Goal: Information Seeking & Learning: Understand process/instructions

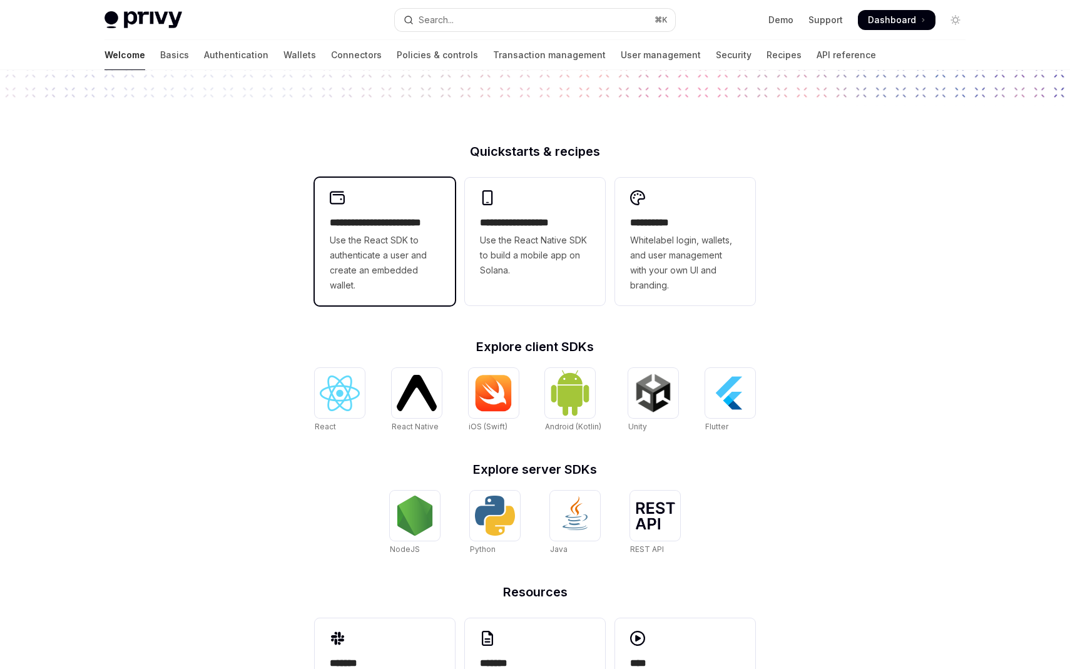
scroll to position [227, 0]
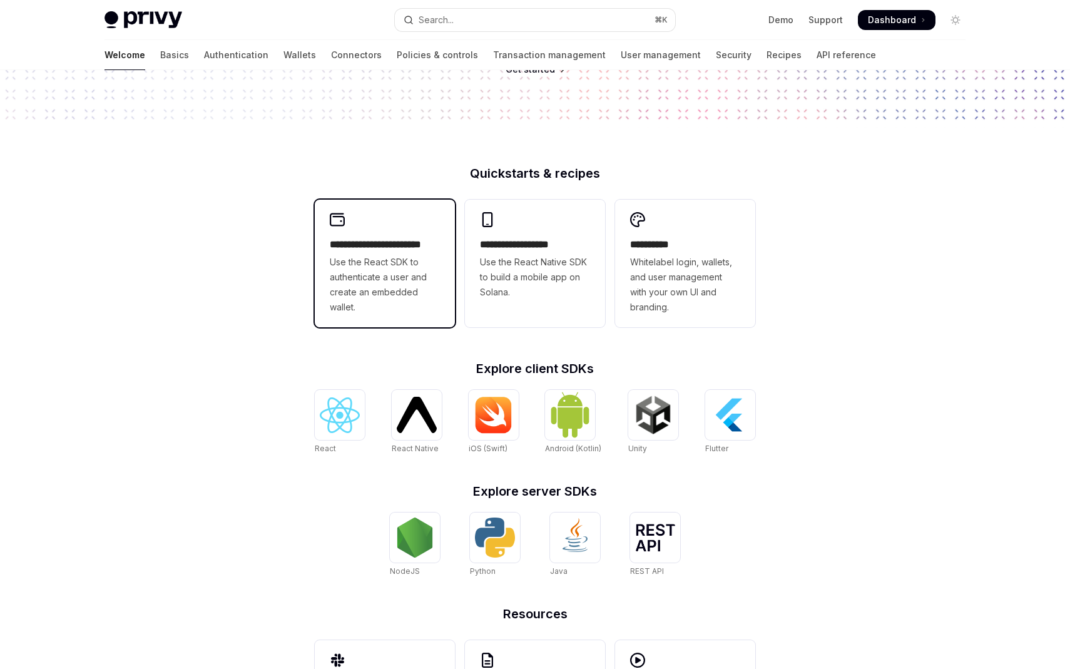
click at [408, 306] on span "Use the React SDK to authenticate a user and create an embedded wallet." at bounding box center [385, 285] width 110 height 60
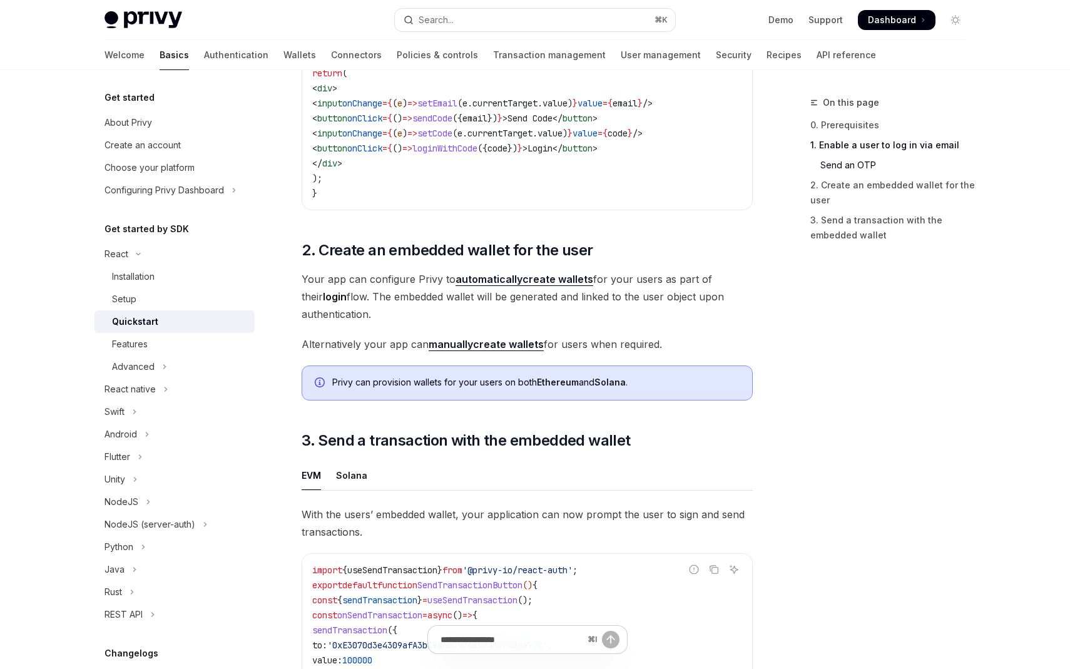
scroll to position [725, 0]
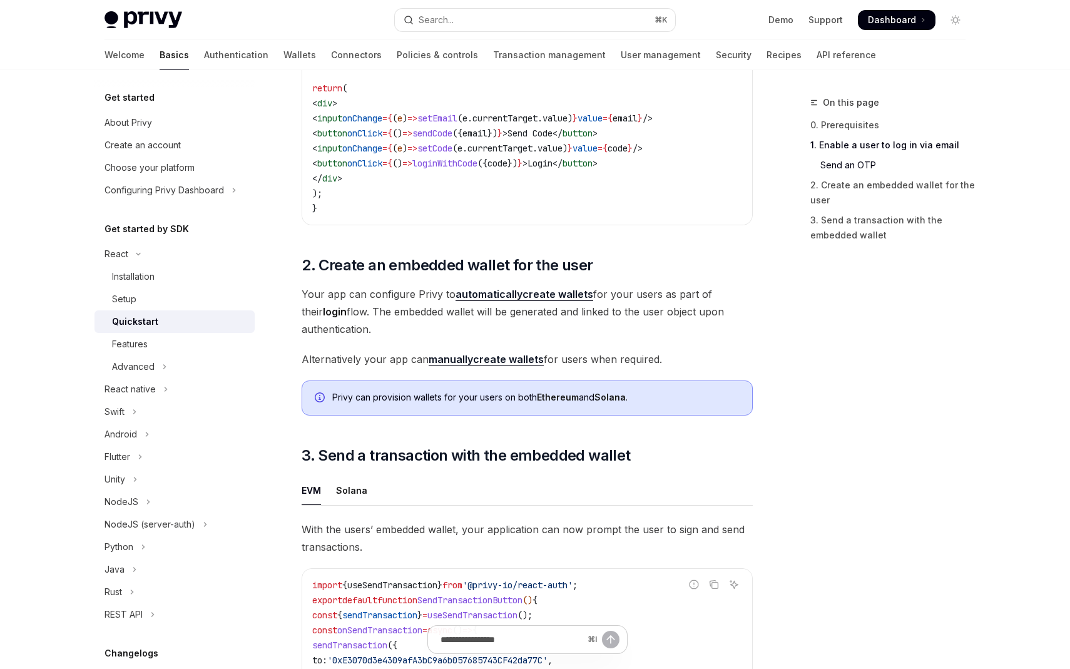
click at [501, 359] on link "manually create wallets" at bounding box center [486, 359] width 115 height 13
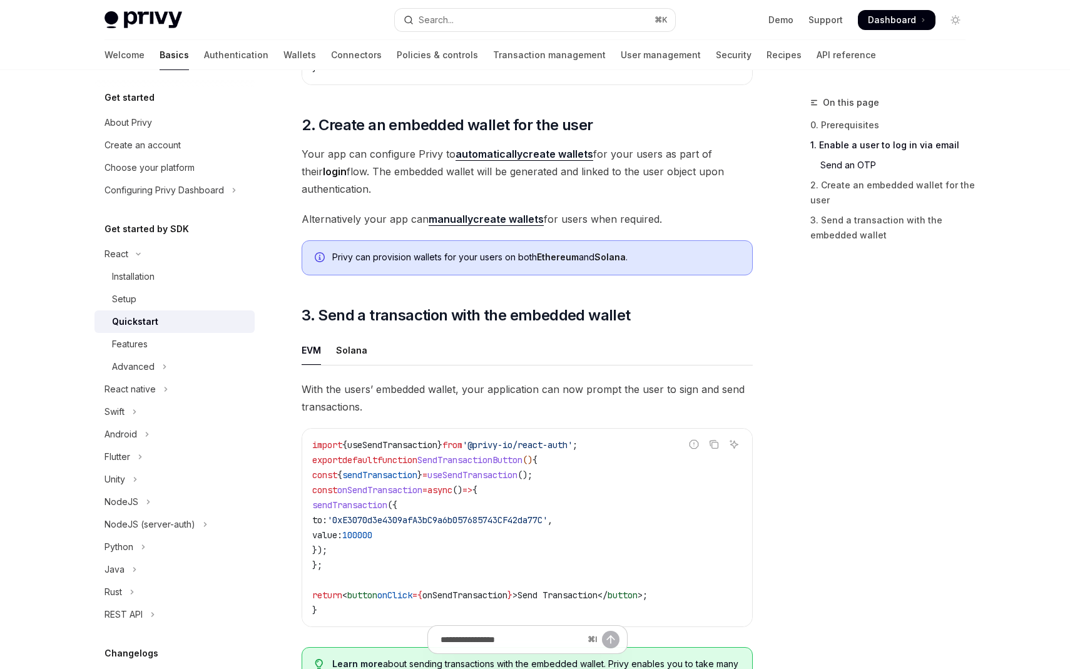
scroll to position [870, 0]
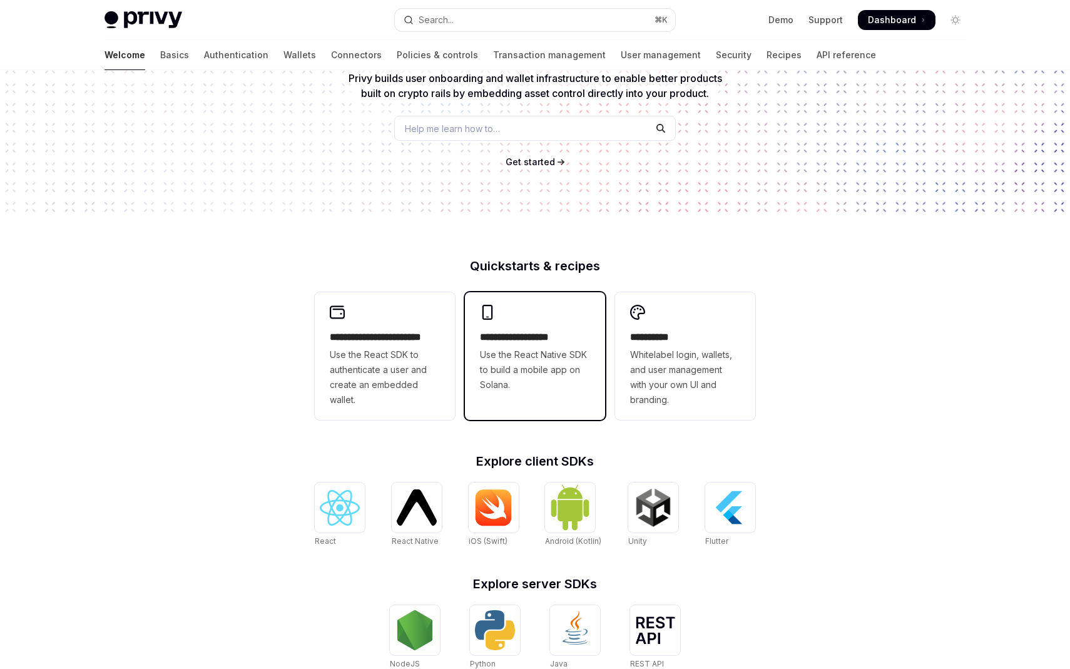
scroll to position [326, 0]
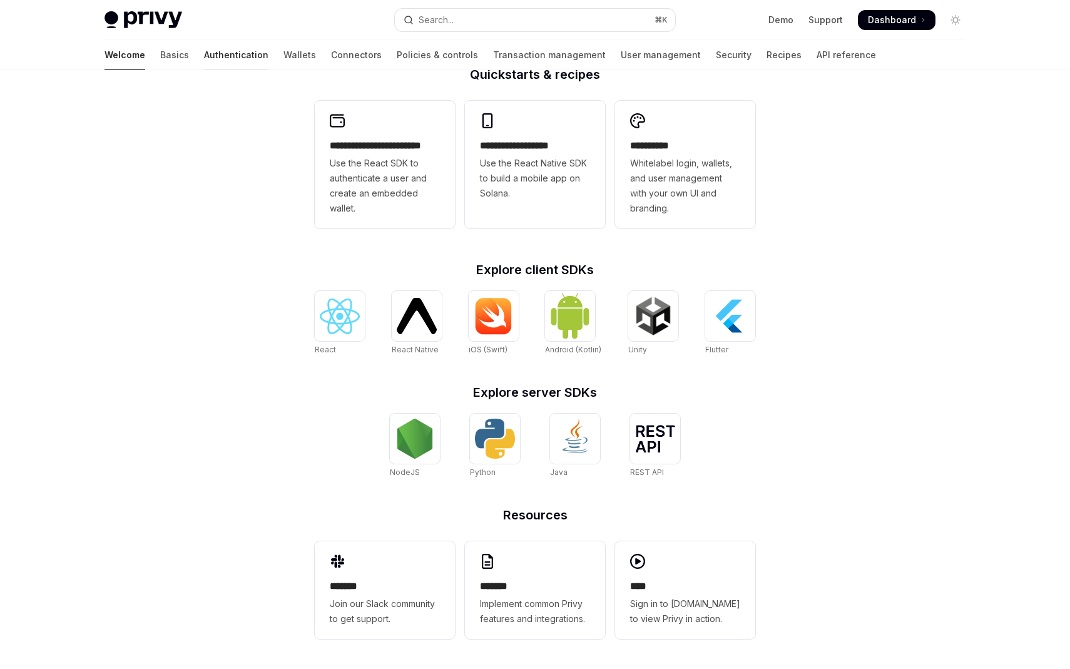
click at [204, 60] on link "Authentication" at bounding box center [236, 55] width 64 height 30
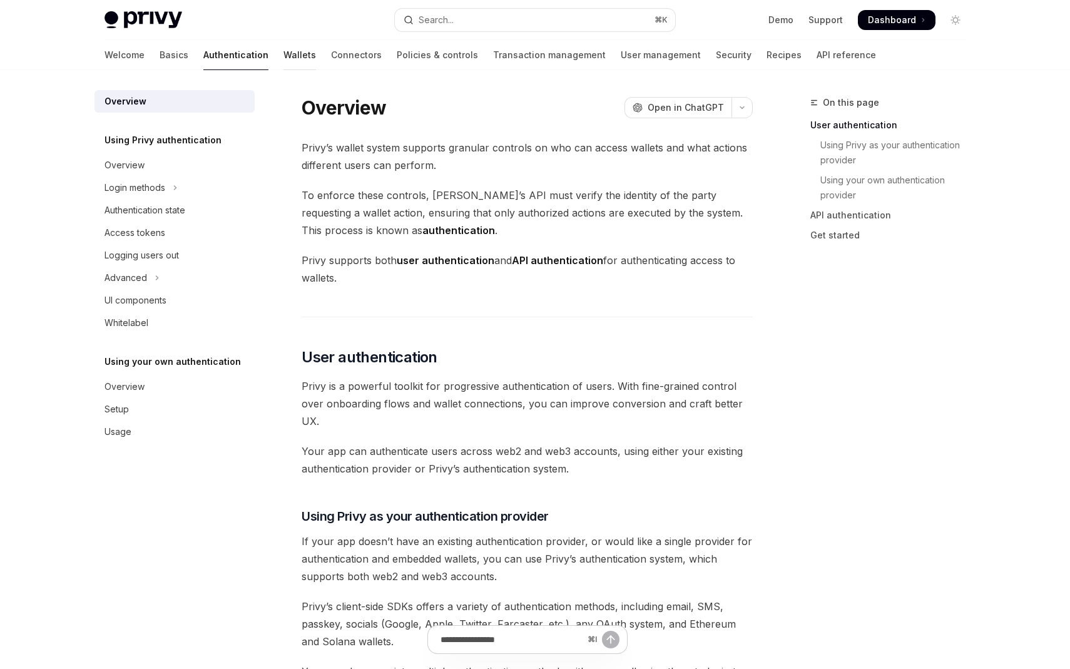
click at [283, 53] on link "Wallets" at bounding box center [299, 55] width 33 height 30
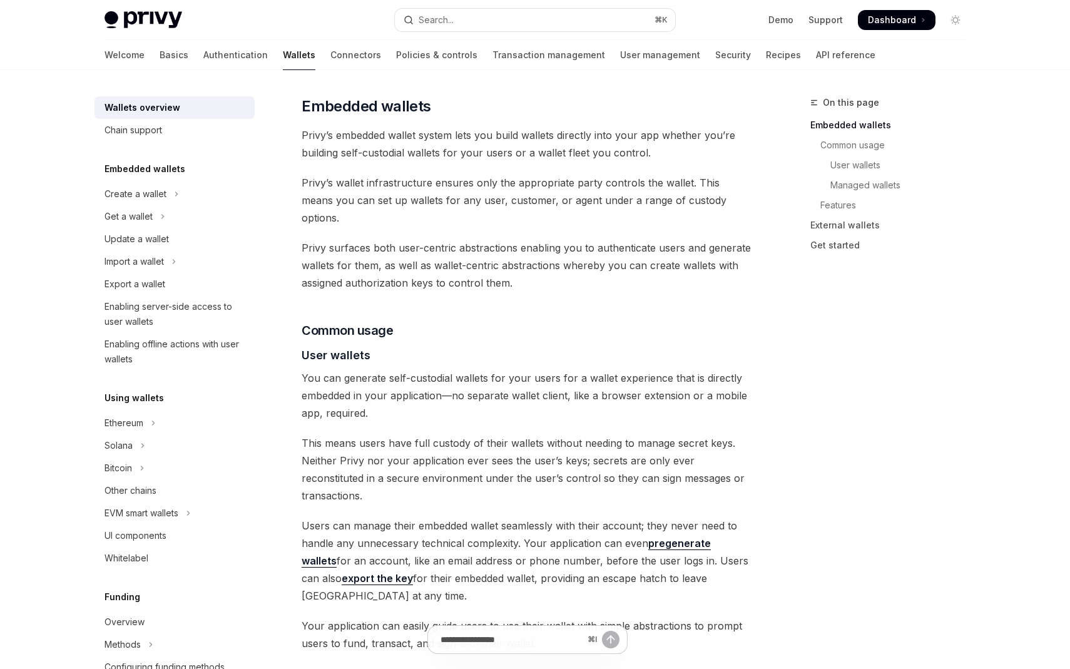
scroll to position [526, 0]
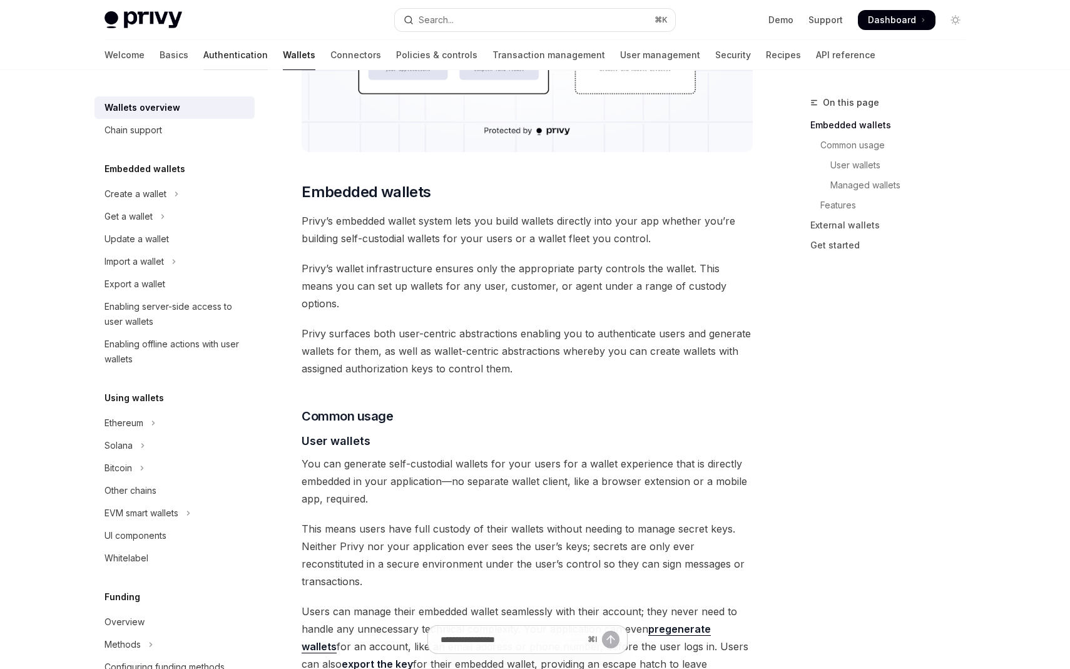
click at [203, 59] on link "Authentication" at bounding box center [235, 55] width 64 height 30
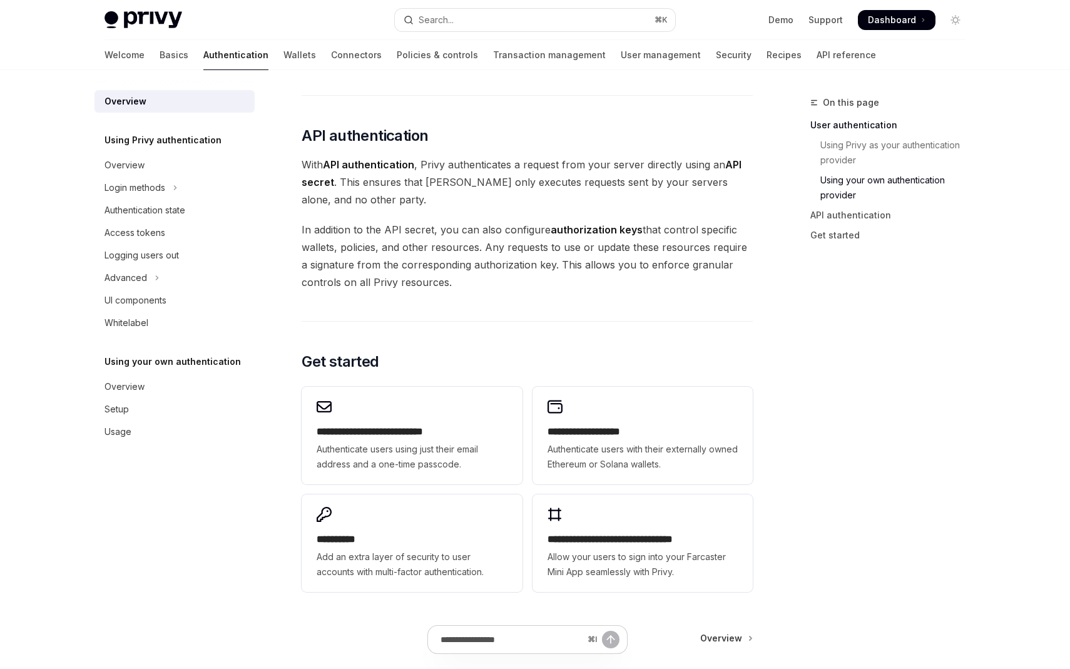
scroll to position [790, 0]
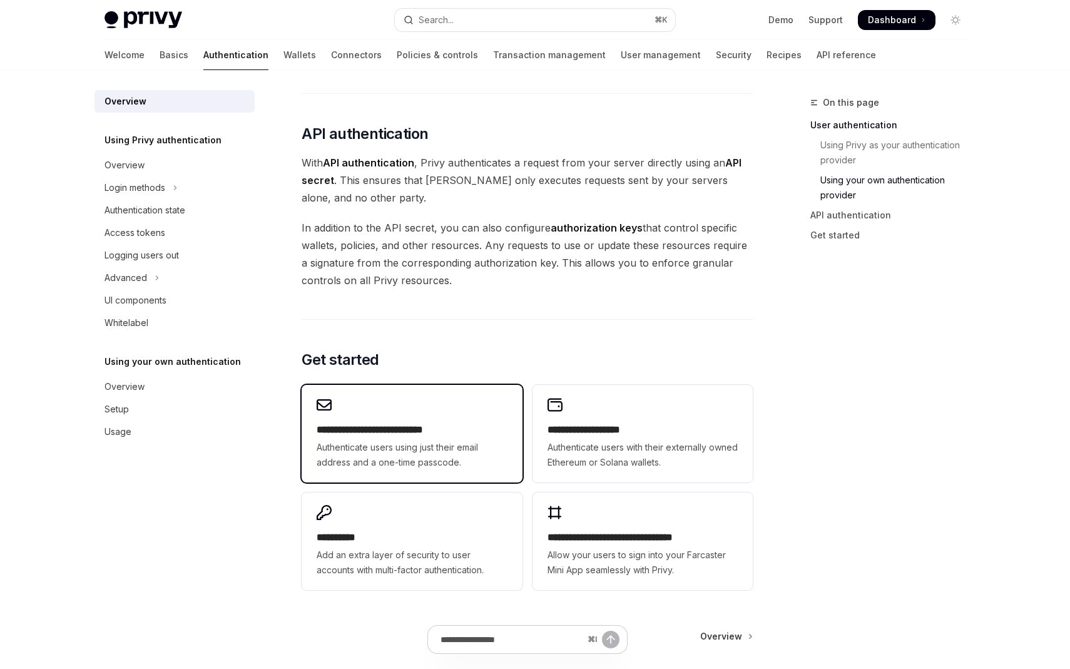
click at [371, 424] on h2 "**********" at bounding box center [412, 429] width 190 height 15
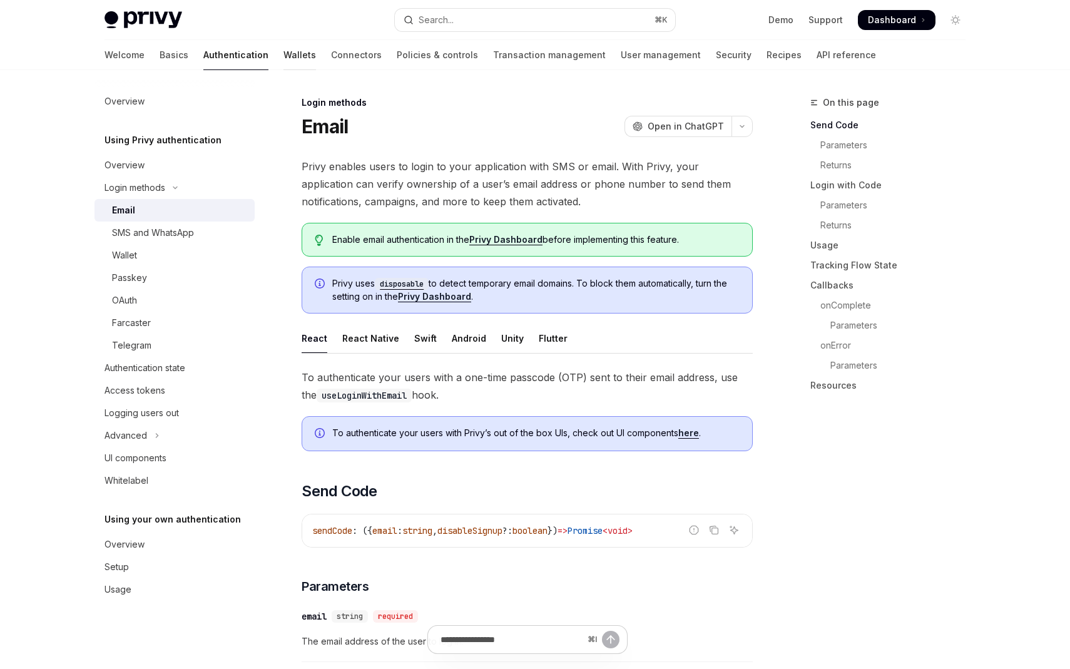
click at [283, 56] on link "Wallets" at bounding box center [299, 55] width 33 height 30
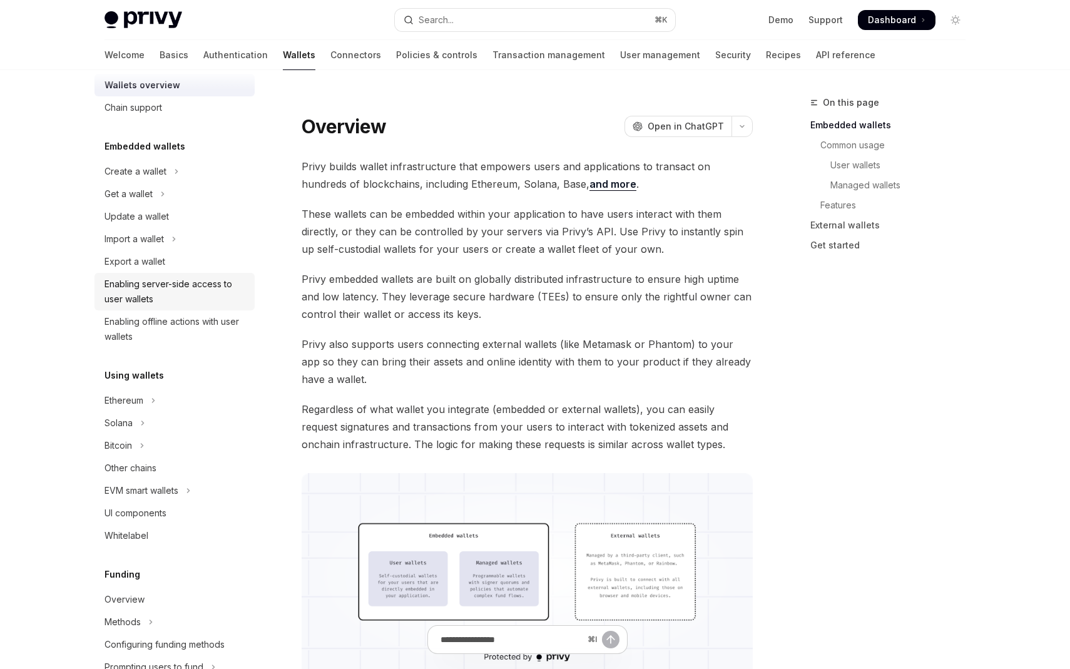
scroll to position [24, 0]
click at [188, 490] on button "EVM smart wallets" at bounding box center [174, 489] width 160 height 23
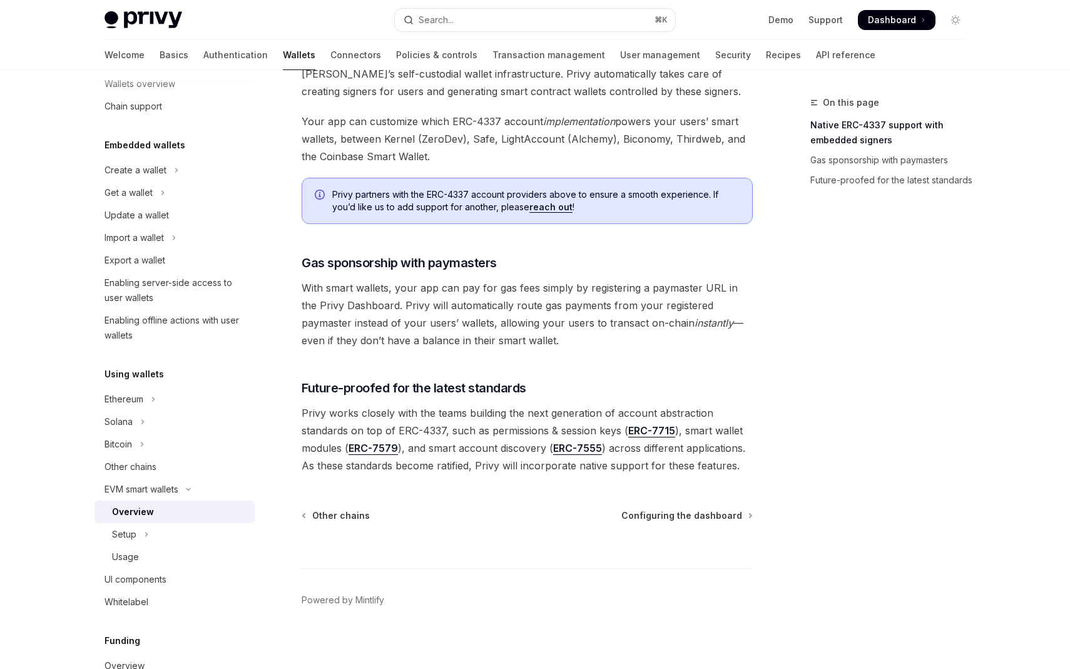
scroll to position [847, 0]
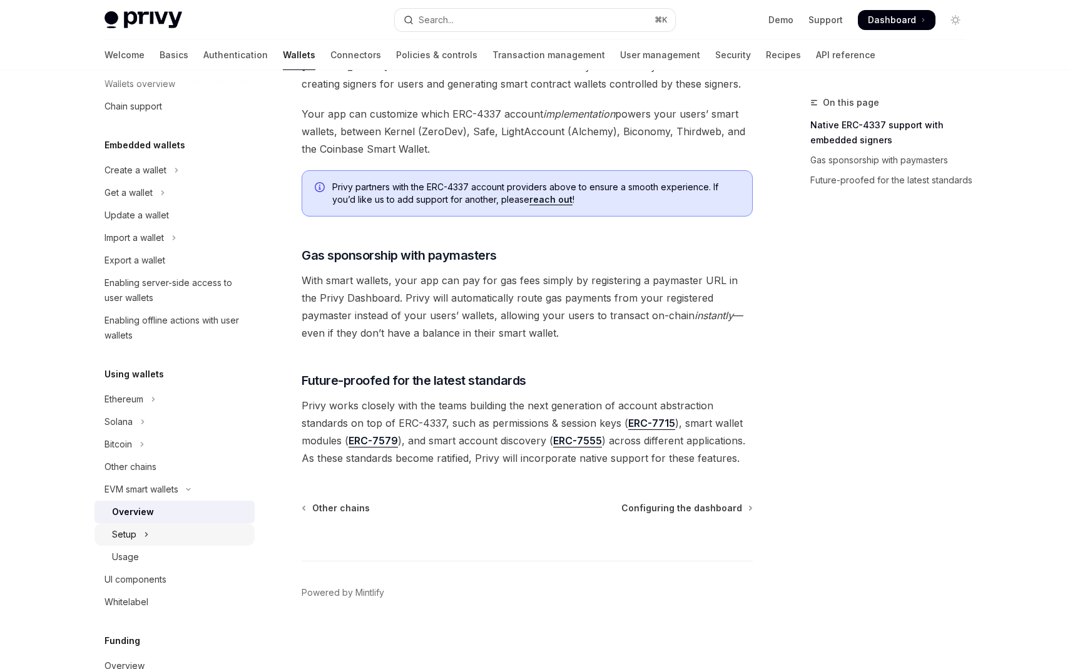
click at [135, 537] on div "Setup" at bounding box center [124, 534] width 24 height 15
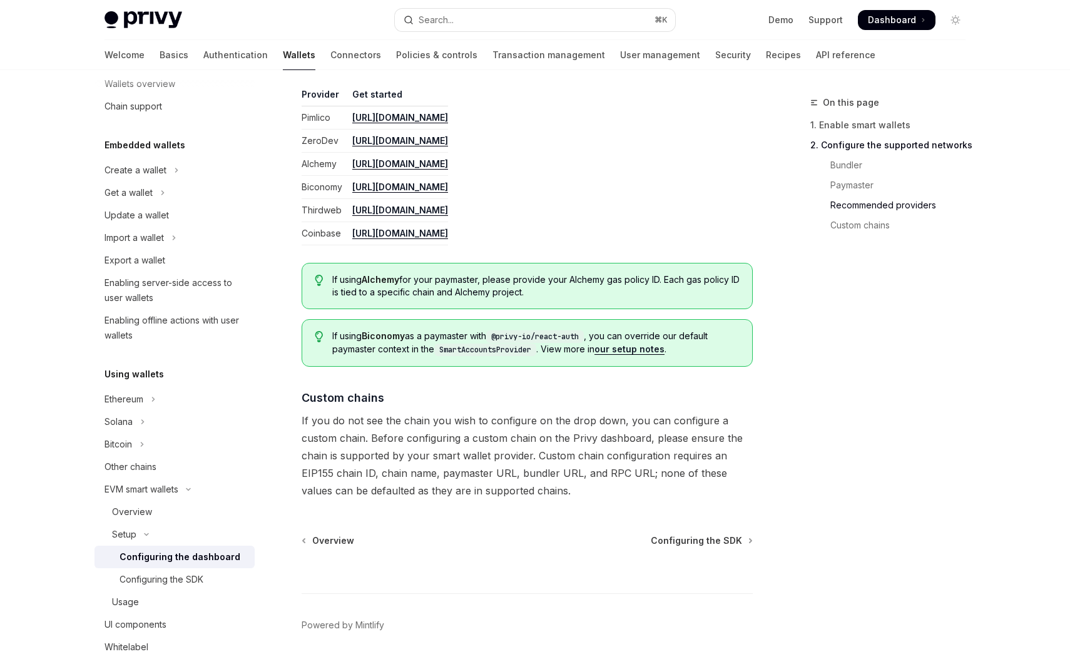
scroll to position [1581, 0]
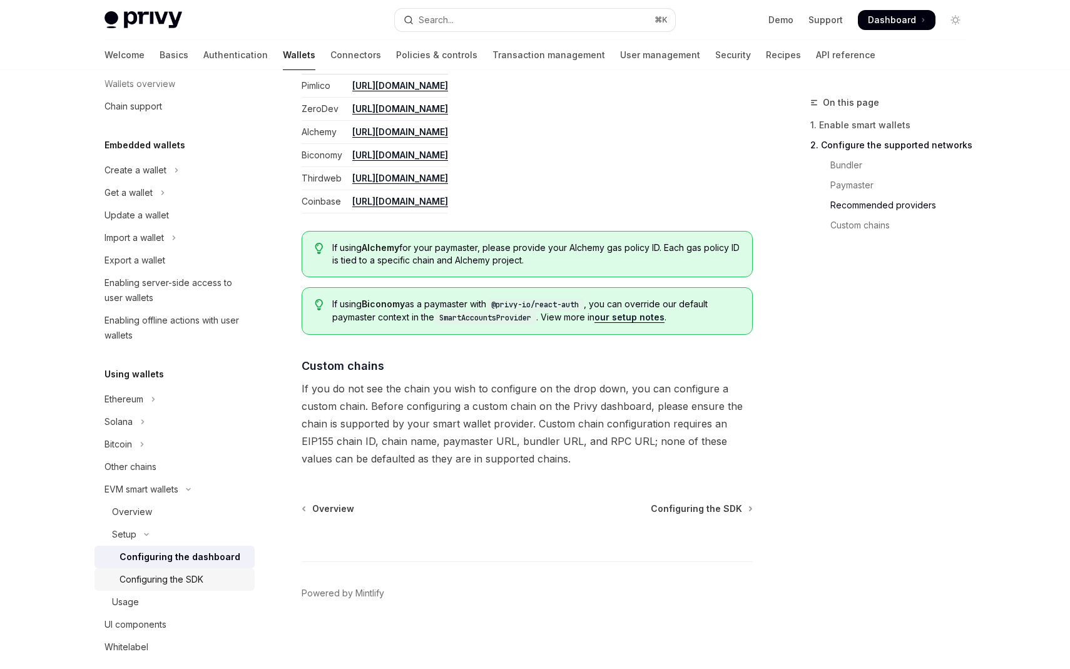
click at [182, 583] on div "Configuring the SDK" at bounding box center [162, 579] width 84 height 15
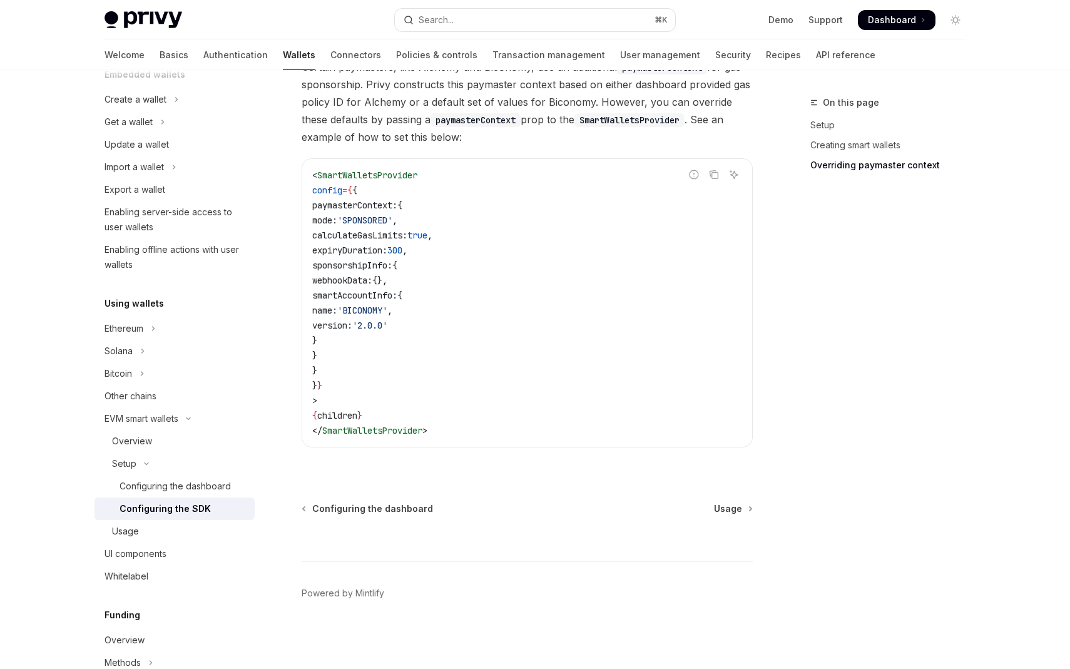
scroll to position [94, 0]
click at [181, 415] on button "EVM smart wallets" at bounding box center [174, 419] width 160 height 23
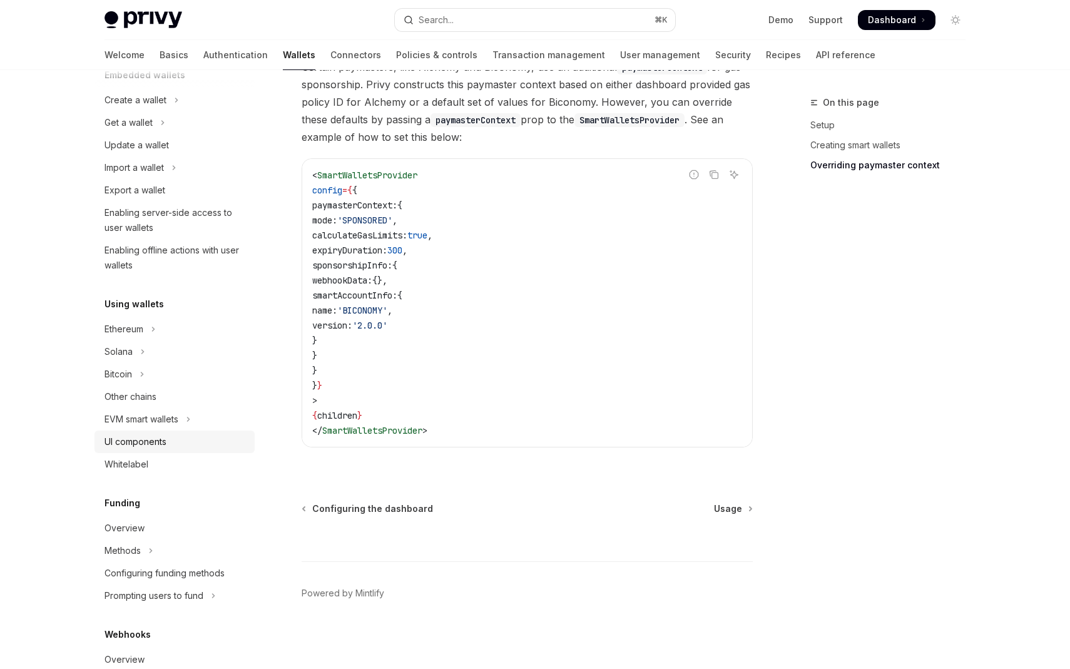
click at [156, 441] on div "UI components" at bounding box center [136, 441] width 62 height 15
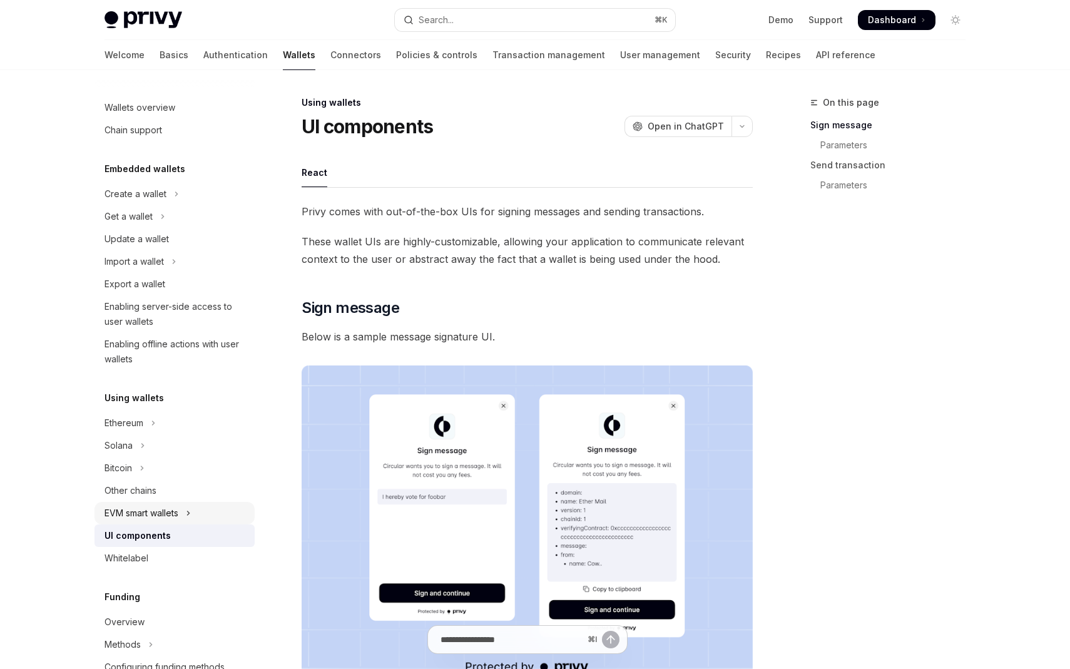
scroll to position [406, 0]
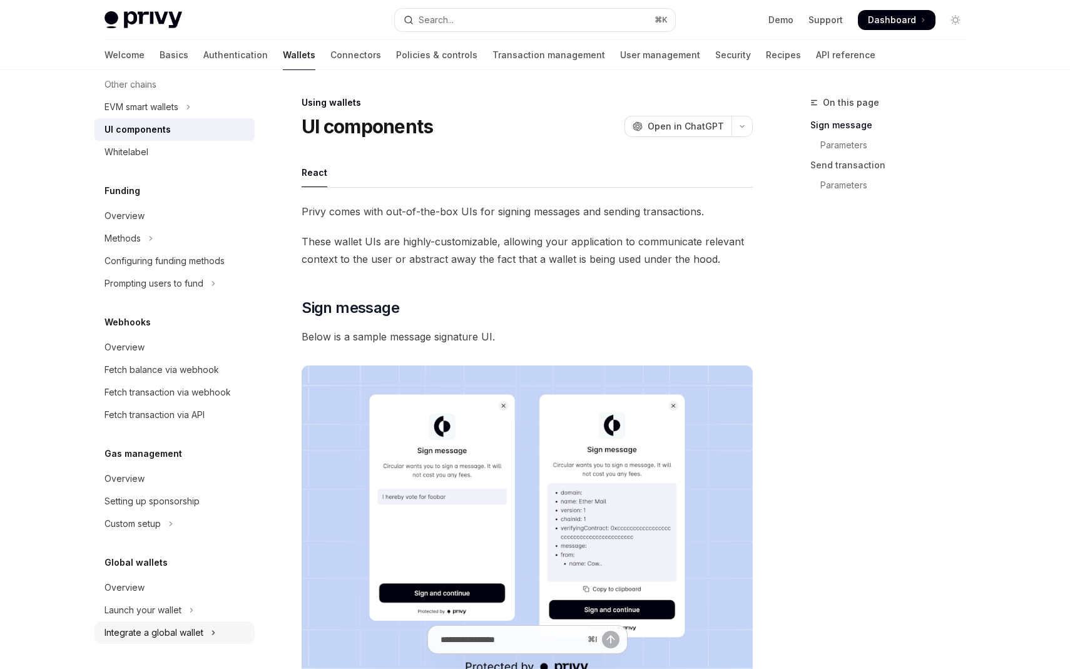
click at [167, 636] on div "Integrate a global wallet" at bounding box center [154, 632] width 99 height 15
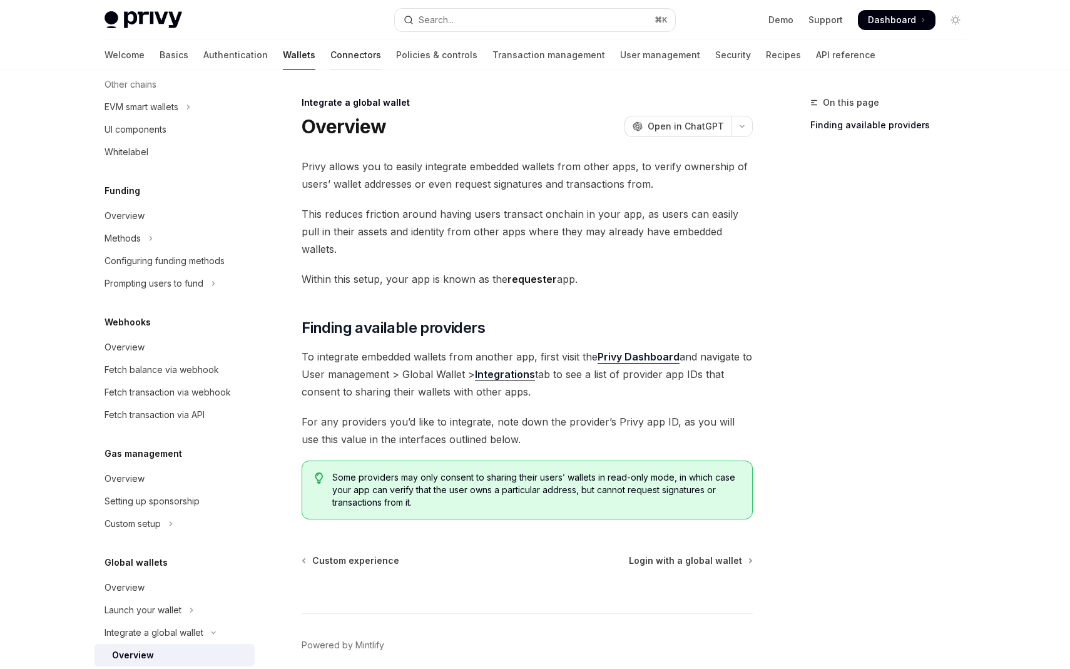
click at [330, 59] on link "Connectors" at bounding box center [355, 55] width 51 height 30
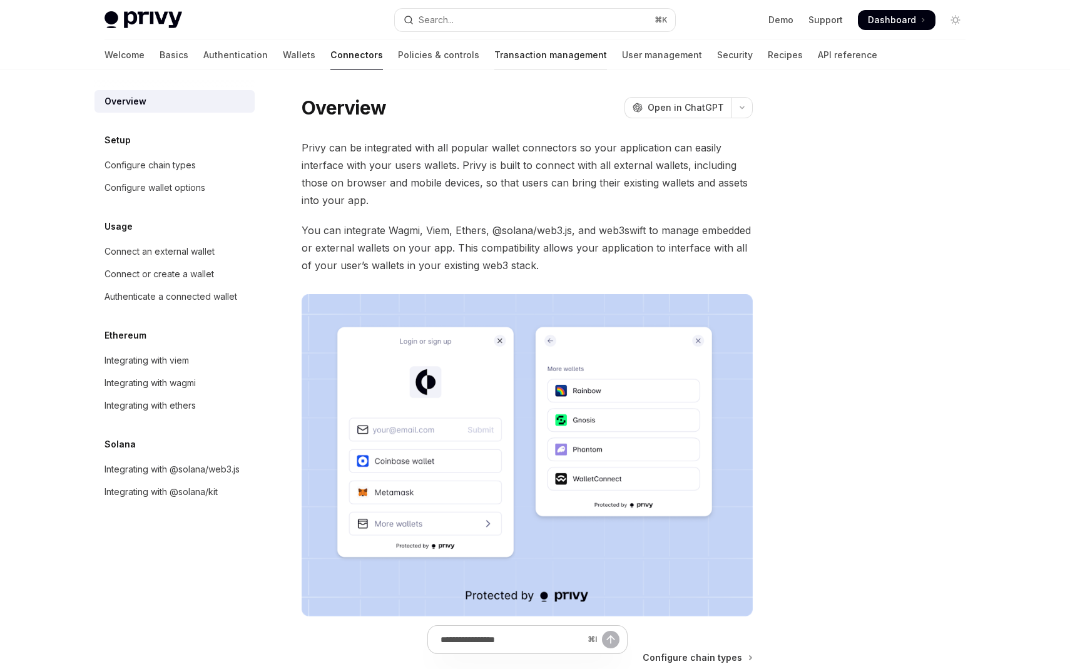
click at [494, 51] on link "Transaction management" at bounding box center [550, 55] width 113 height 30
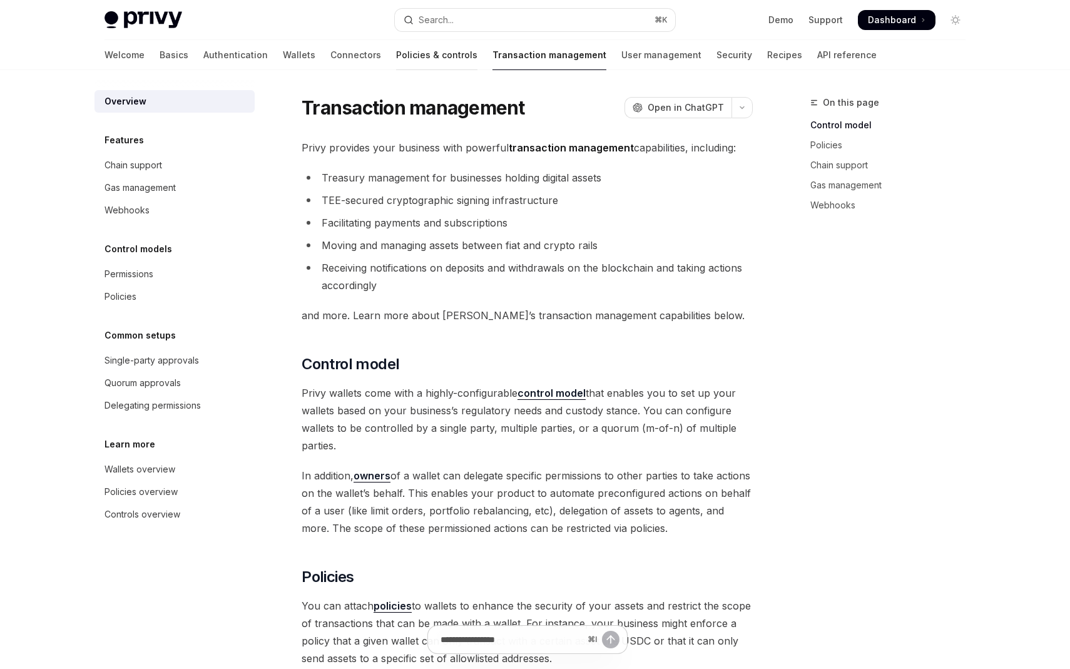
click at [396, 61] on link "Policies & controls" at bounding box center [436, 55] width 81 height 30
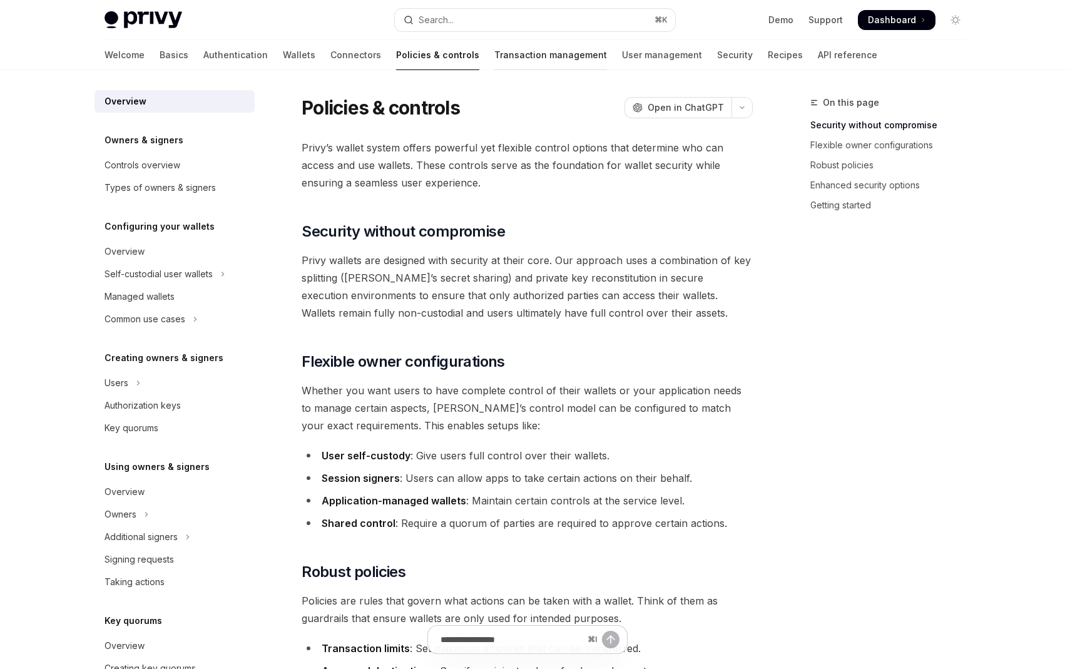
click at [494, 55] on link "Transaction management" at bounding box center [550, 55] width 113 height 30
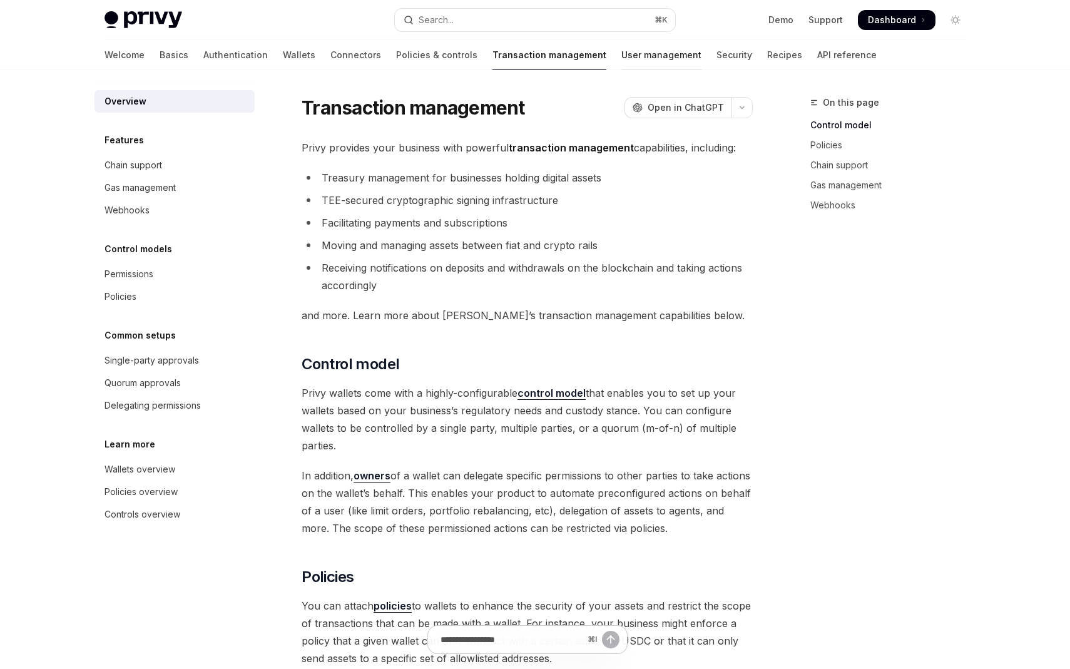
click at [621, 53] on link "User management" at bounding box center [661, 55] width 80 height 30
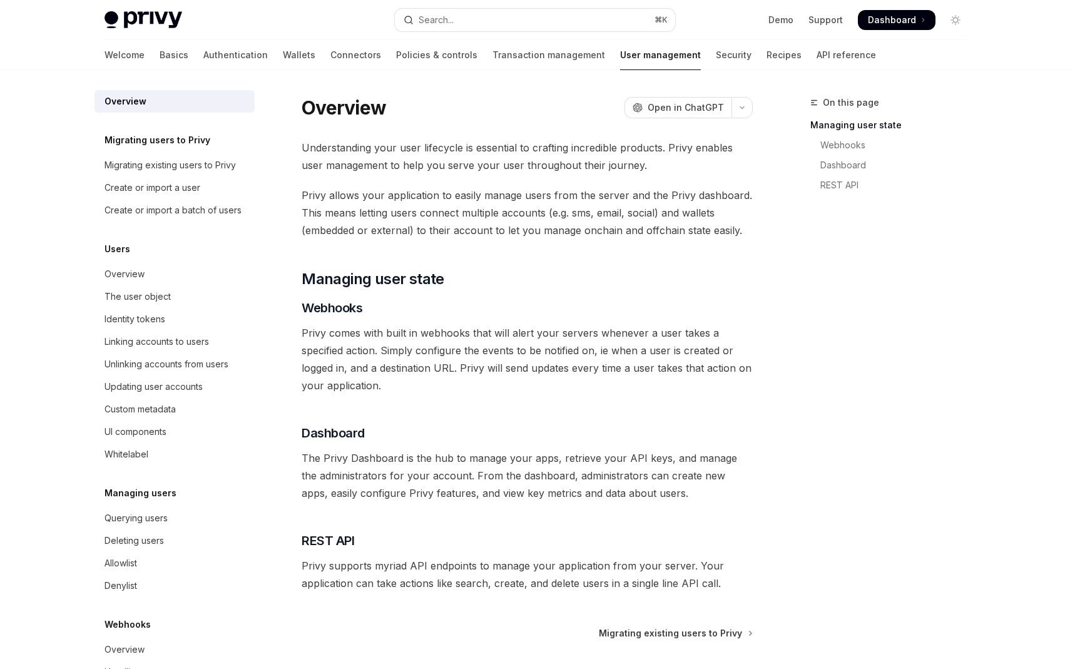
scroll to position [125, 0]
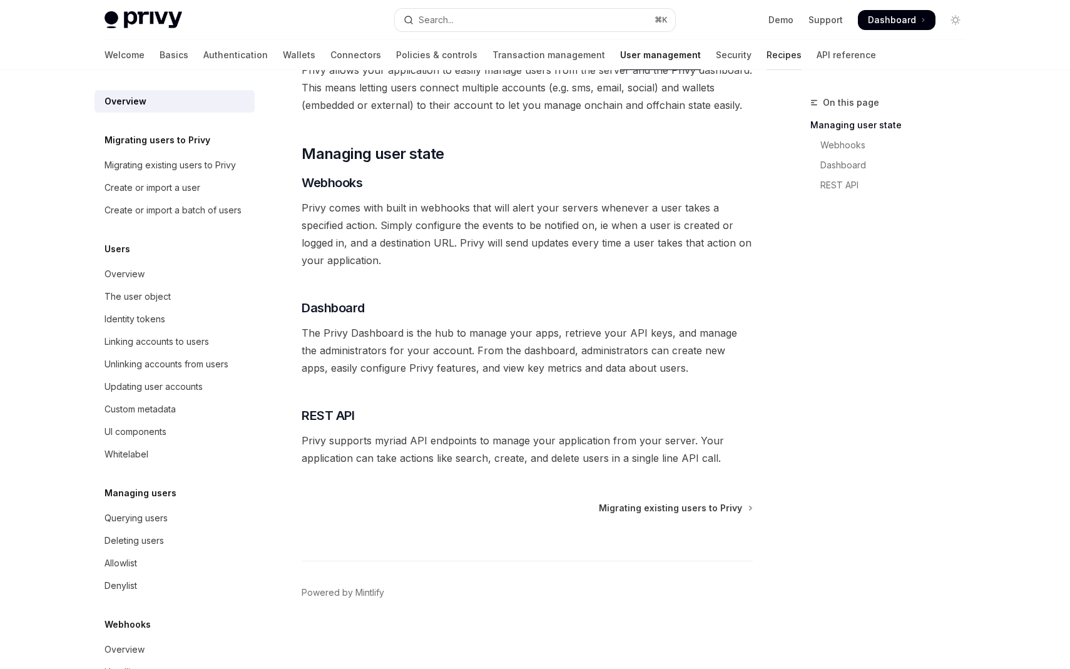
click at [767, 55] on link "Recipes" at bounding box center [784, 55] width 35 height 30
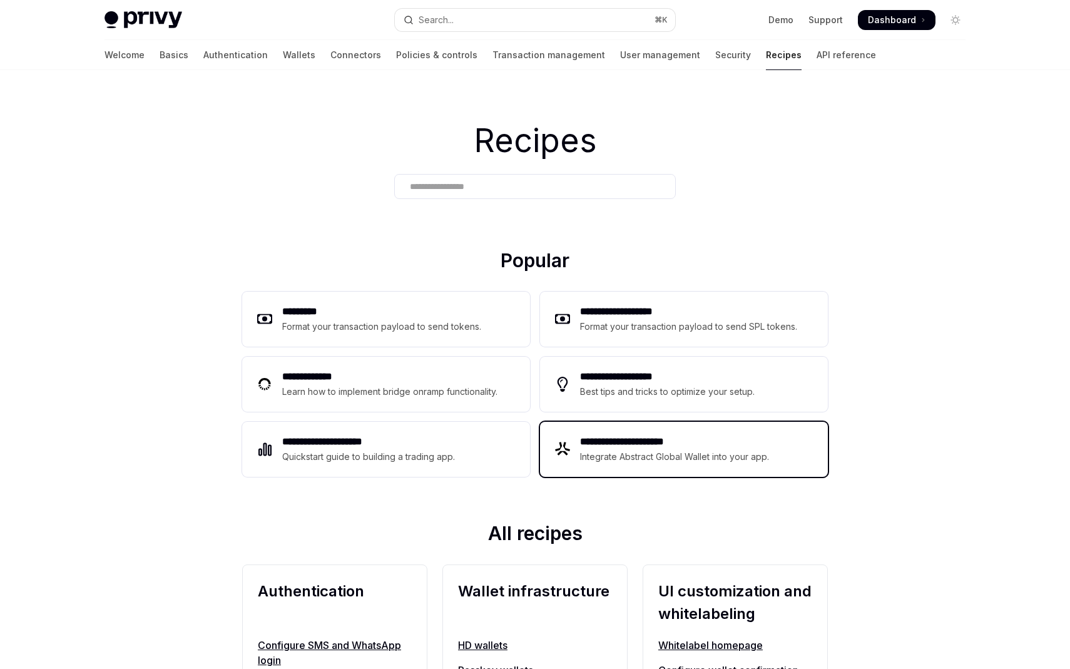
click at [605, 457] on div "Integrate Abstract Global Wallet into your app." at bounding box center [675, 456] width 190 height 15
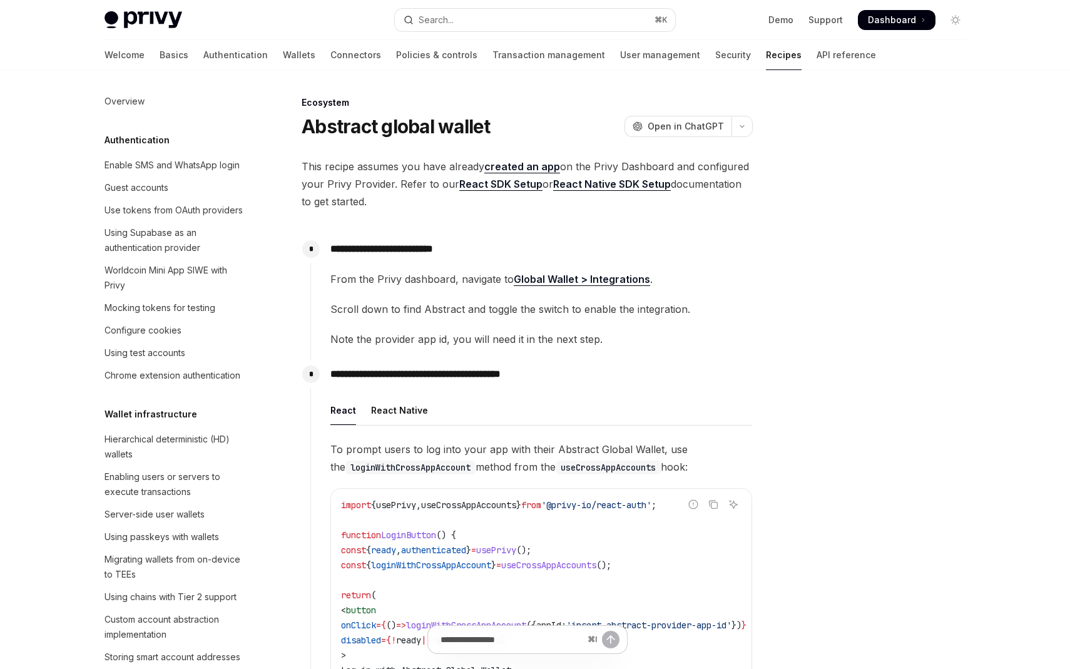
scroll to position [1740, 0]
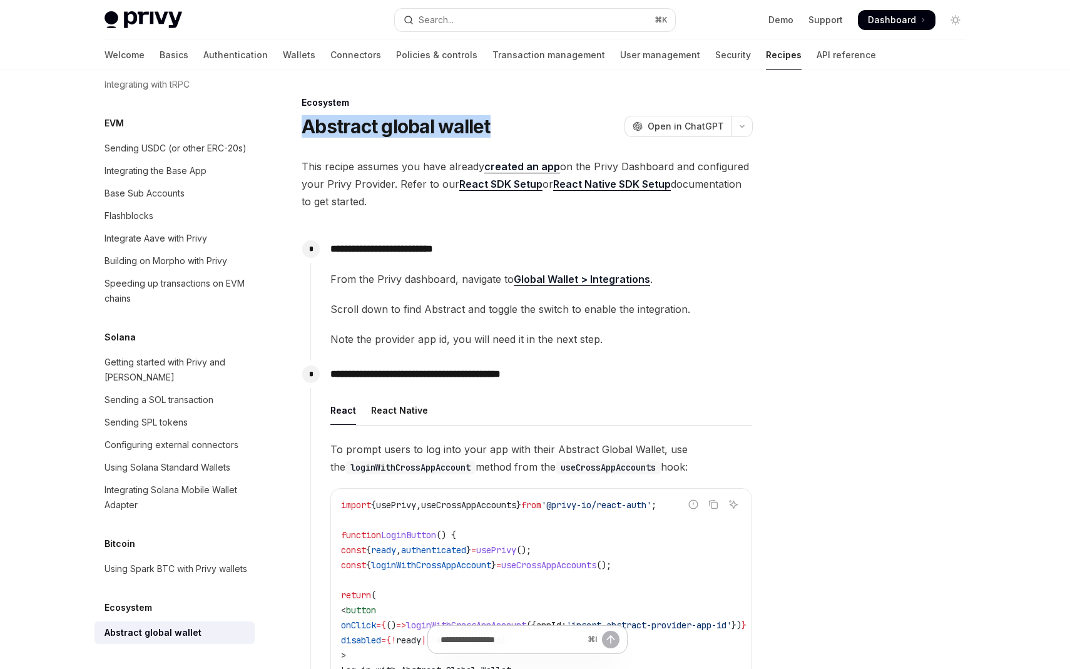
drag, startPoint x: 493, startPoint y: 124, endPoint x: 292, endPoint y: 126, distance: 200.9
copy h1 "Abstract global wallet"
click at [834, 246] on div at bounding box center [880, 382] width 190 height 574
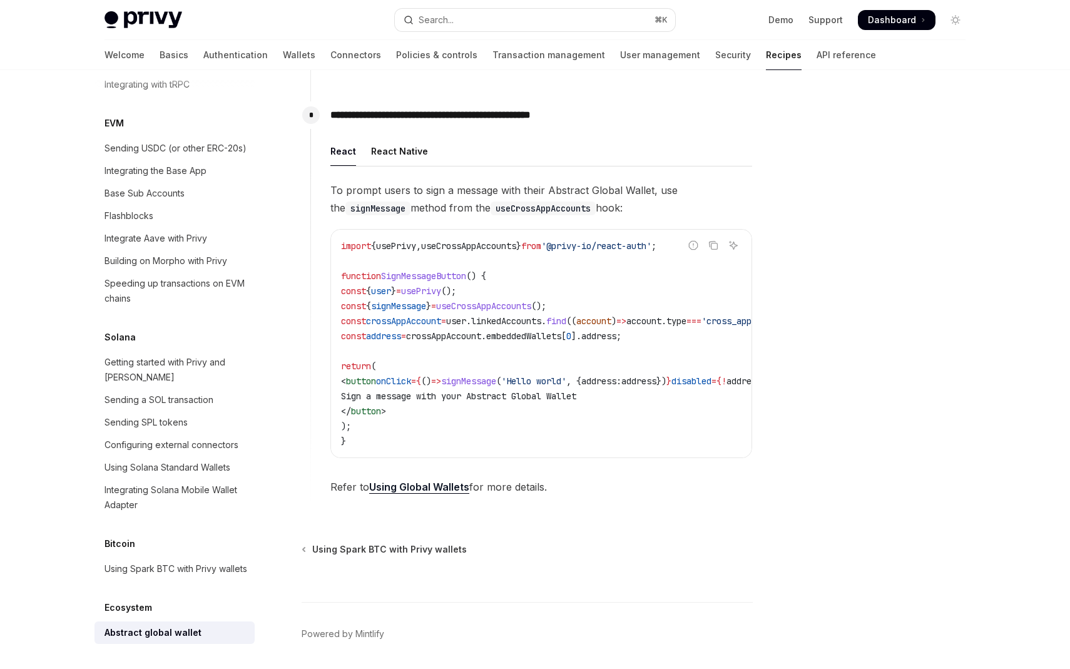
scroll to position [665, 0]
click at [447, 493] on link "Using Global Wallets" at bounding box center [419, 485] width 100 height 13
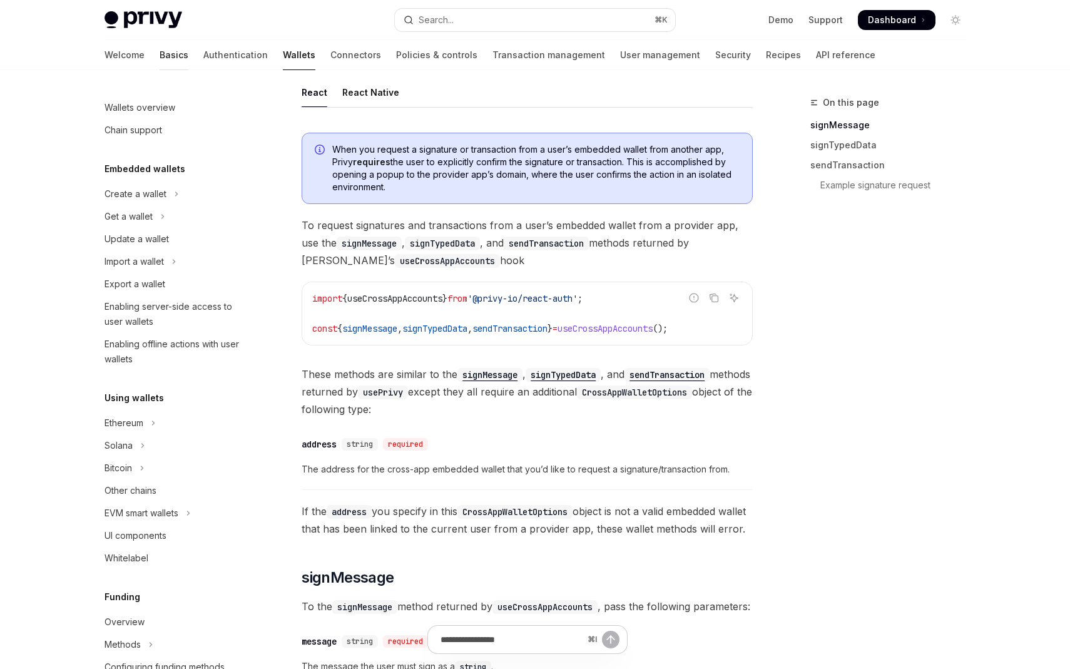
click at [160, 52] on link "Basics" at bounding box center [174, 55] width 29 height 30
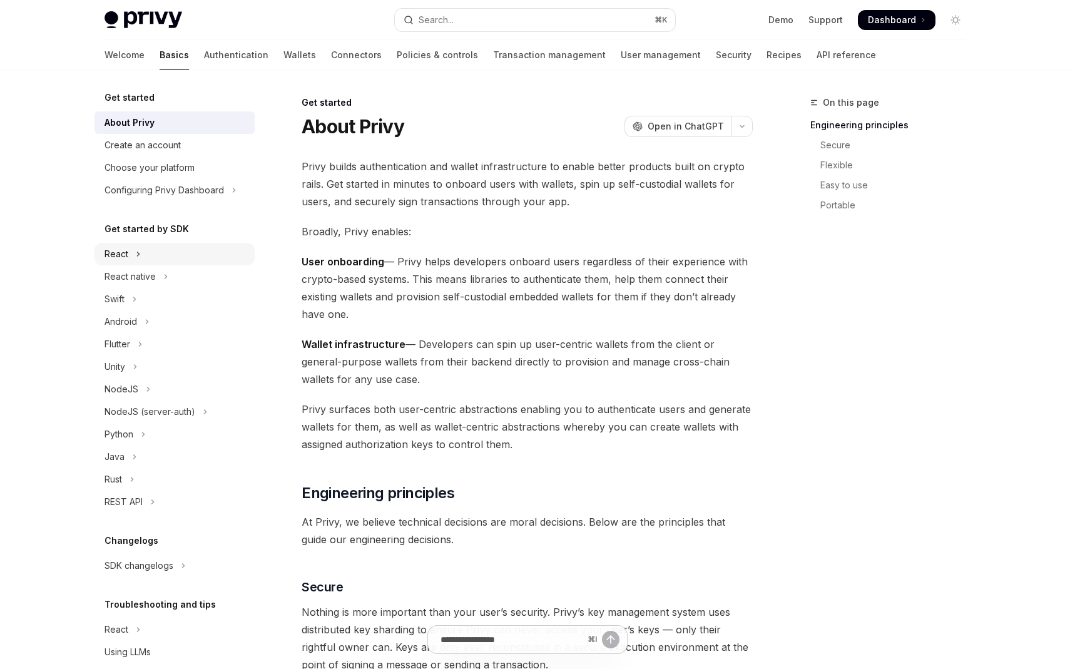
click at [141, 252] on button "React" at bounding box center [174, 254] width 160 height 23
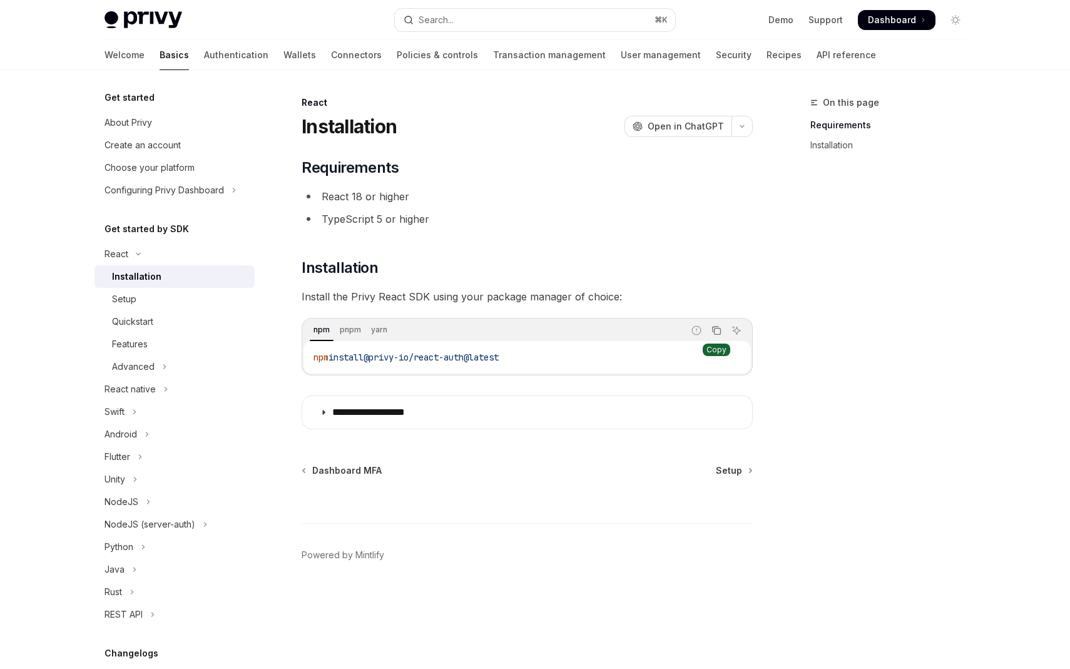
click at [715, 332] on icon "Copy the contents from the code block" at bounding box center [717, 330] width 10 height 10
click at [722, 471] on span "Setup" at bounding box center [729, 470] width 26 height 13
type textarea "*"
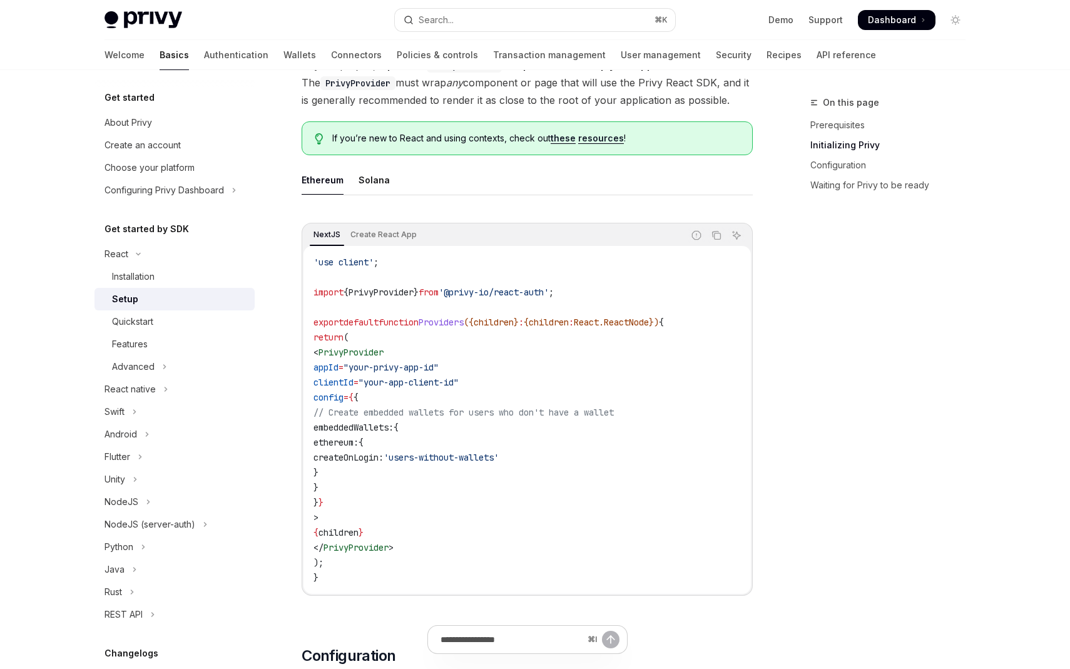
scroll to position [286, 0]
